Goal: Transaction & Acquisition: Purchase product/service

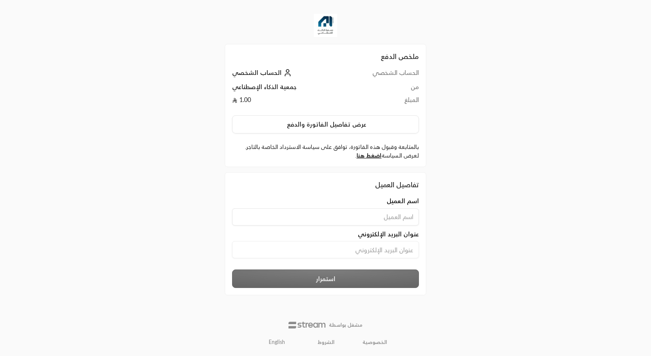
click at [380, 216] on input at bounding box center [325, 216] width 187 height 17
type input "Ahmed ElSayed"
click at [386, 249] on input at bounding box center [325, 249] width 187 height 17
type input "m"
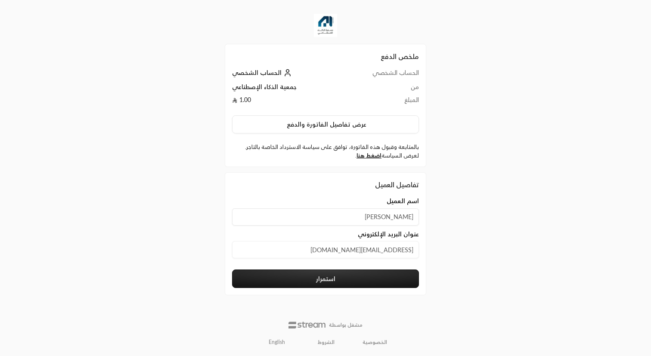
type input "ahmed.salem@mufix.org"
click at [325, 281] on button "استمرار" at bounding box center [325, 278] width 187 height 19
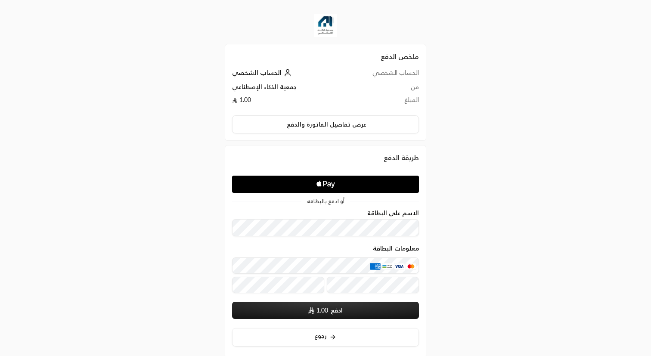
click at [333, 182] on icon "Apple Logo" at bounding box center [325, 183] width 88 height 15
